Goal: Transaction & Acquisition: Purchase product/service

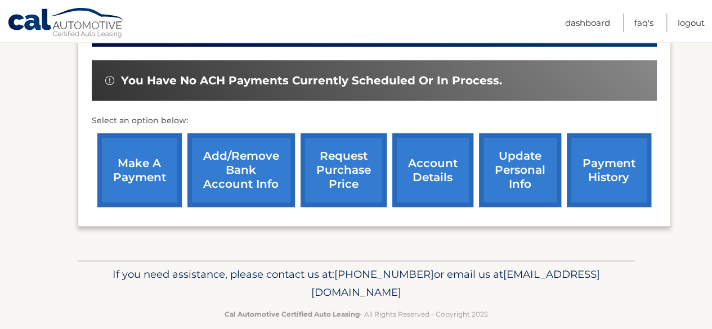
scroll to position [338, 0]
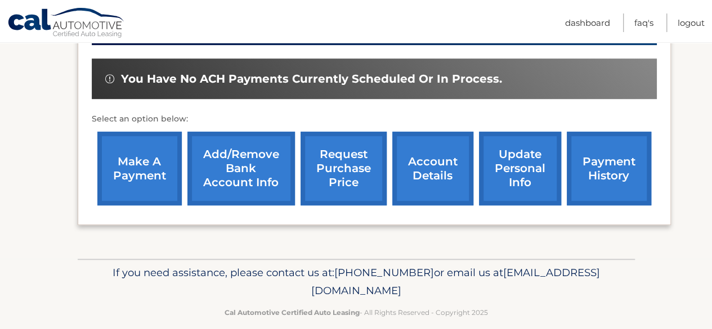
click at [156, 156] on link "make a payment" at bounding box center [139, 169] width 84 height 74
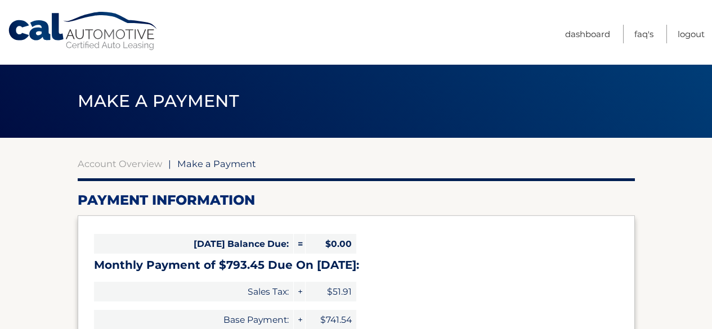
select select "NjRlNzc2OTItODQ1Yi00ZTIyLTllZWMtZWY2NDUyMjlhNGQx"
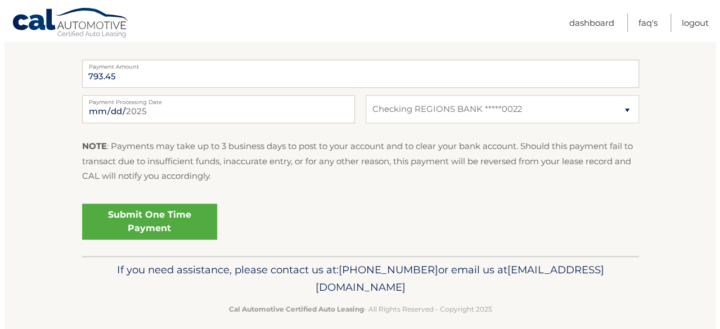
scroll to position [474, 0]
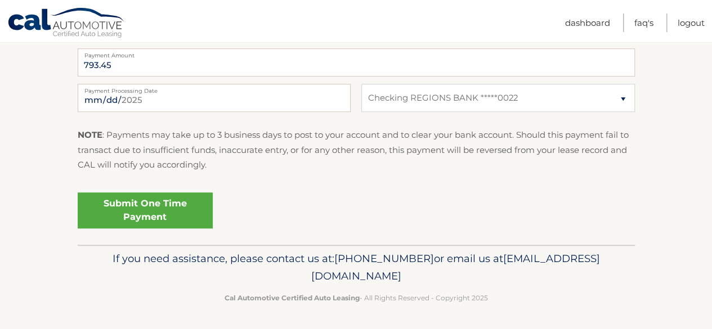
click at [154, 207] on link "Submit One Time Payment" at bounding box center [145, 211] width 135 height 36
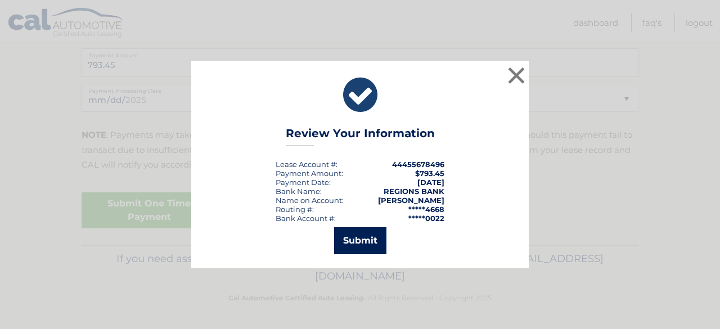
click at [356, 246] on button "Submit" at bounding box center [360, 240] width 52 height 27
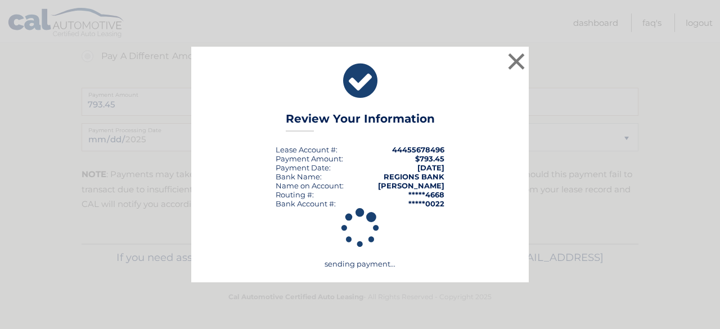
scroll to position [433, 0]
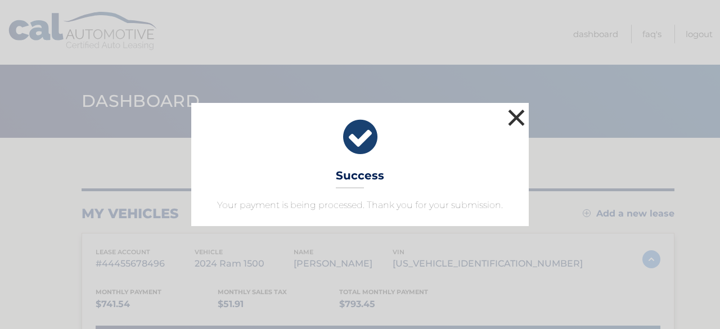
click at [517, 117] on button "×" at bounding box center [516, 117] width 23 height 23
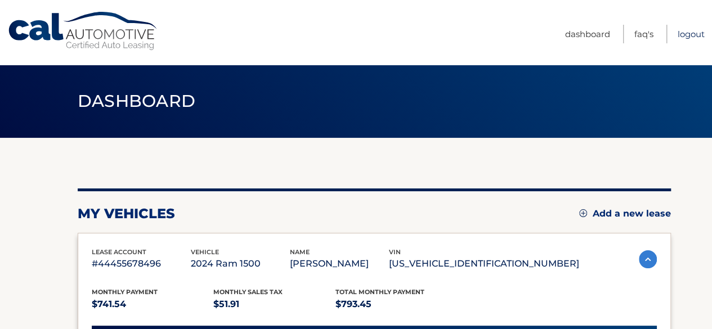
click at [693, 34] on link "Logout" at bounding box center [691, 34] width 27 height 19
